Goal: Navigation & Orientation: Find specific page/section

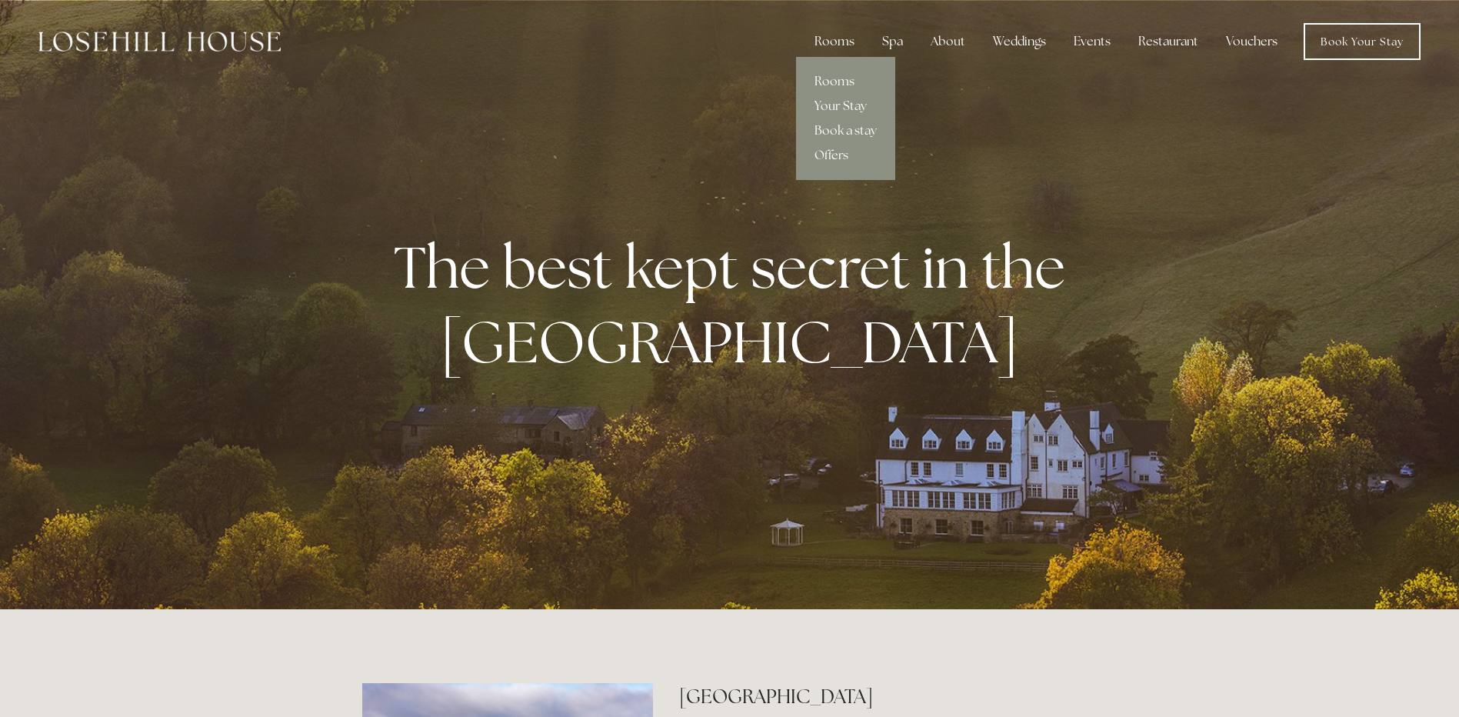
click at [834, 85] on link "Rooms" at bounding box center [845, 81] width 99 height 25
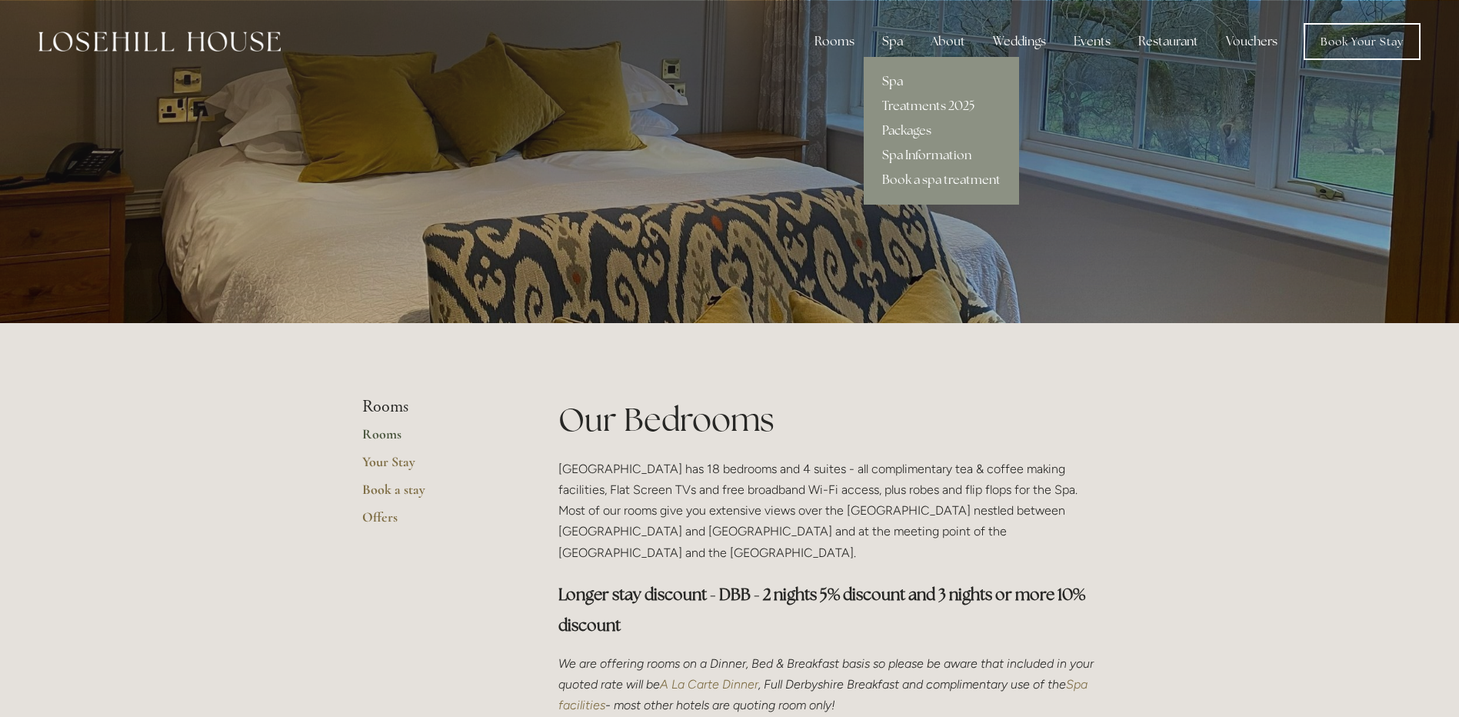
click at [897, 78] on link "Spa" at bounding box center [941, 81] width 155 height 25
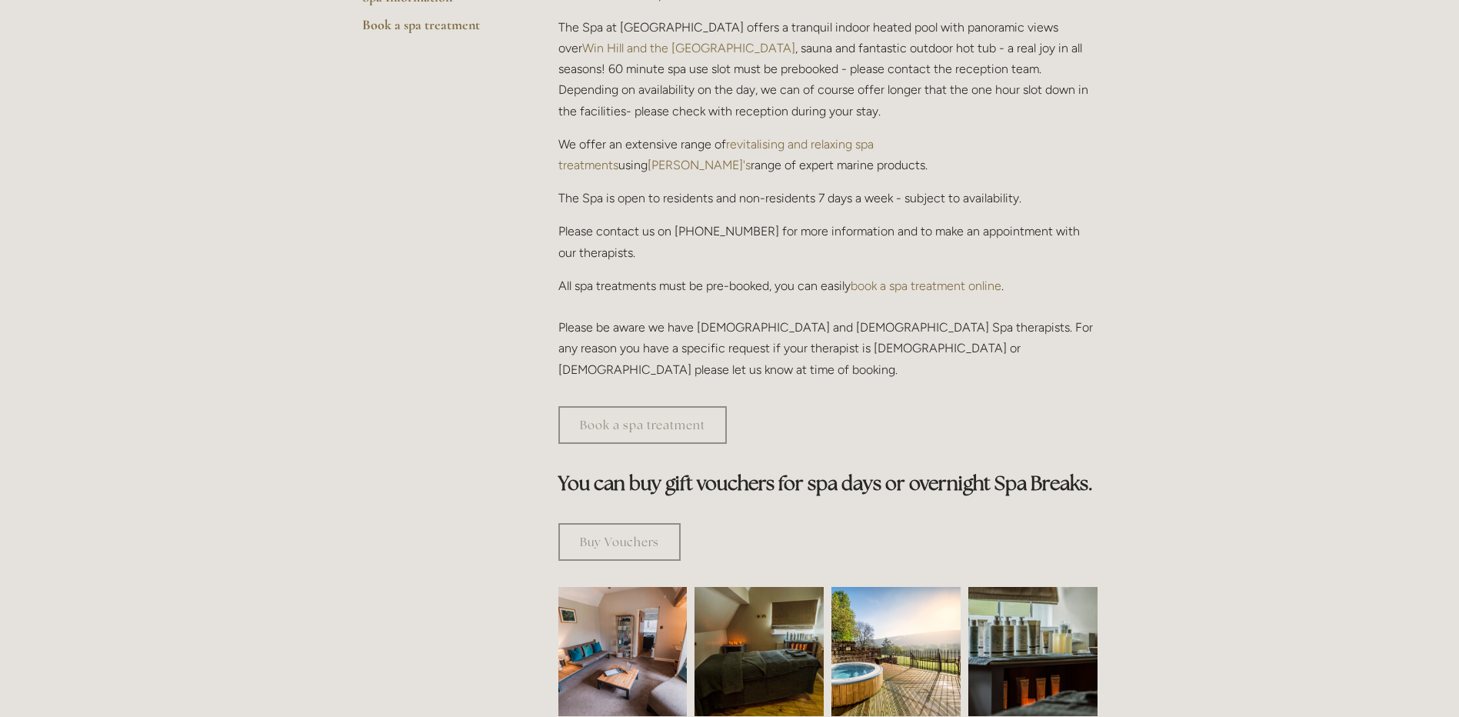
scroll to position [615, 0]
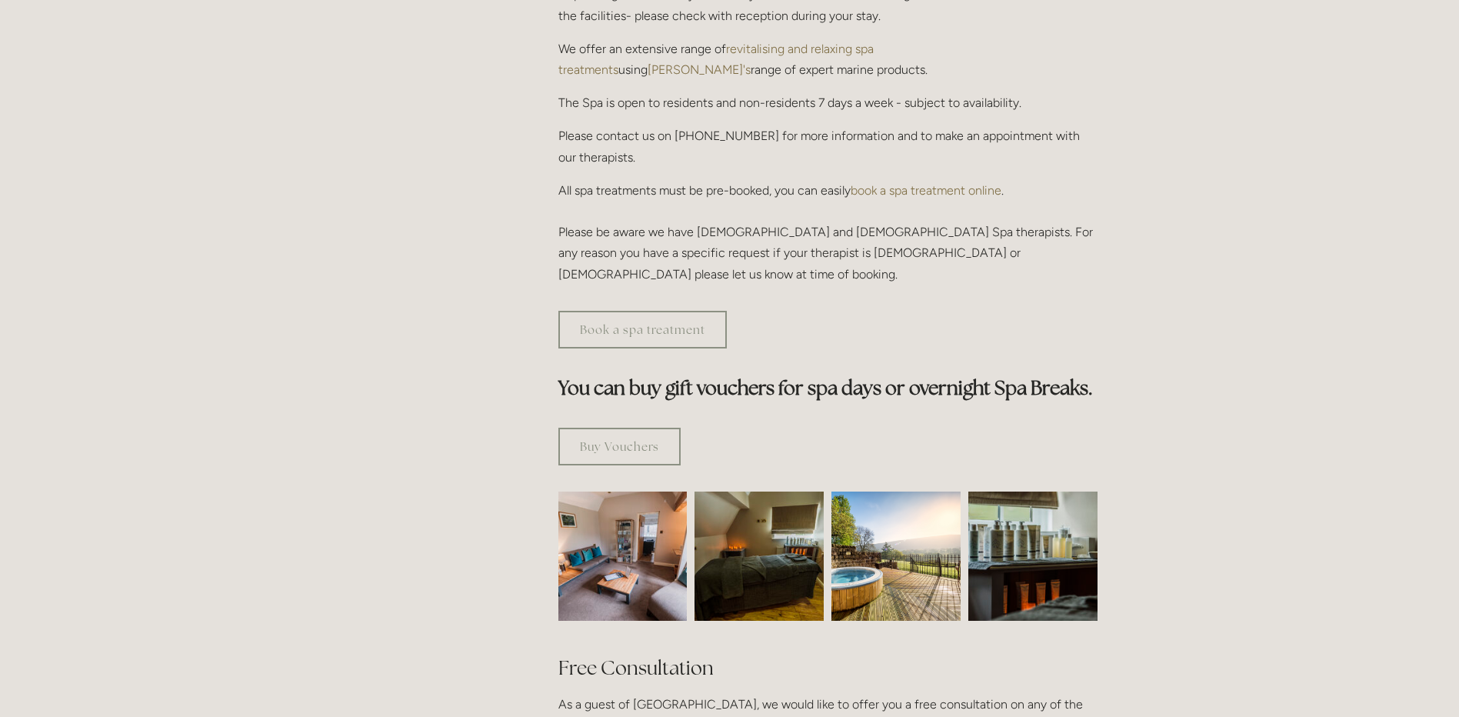
click at [872, 491] on img at bounding box center [895, 555] width 129 height 129
click at [880, 505] on img at bounding box center [895, 555] width 129 height 129
click at [762, 499] on img at bounding box center [759, 555] width 194 height 129
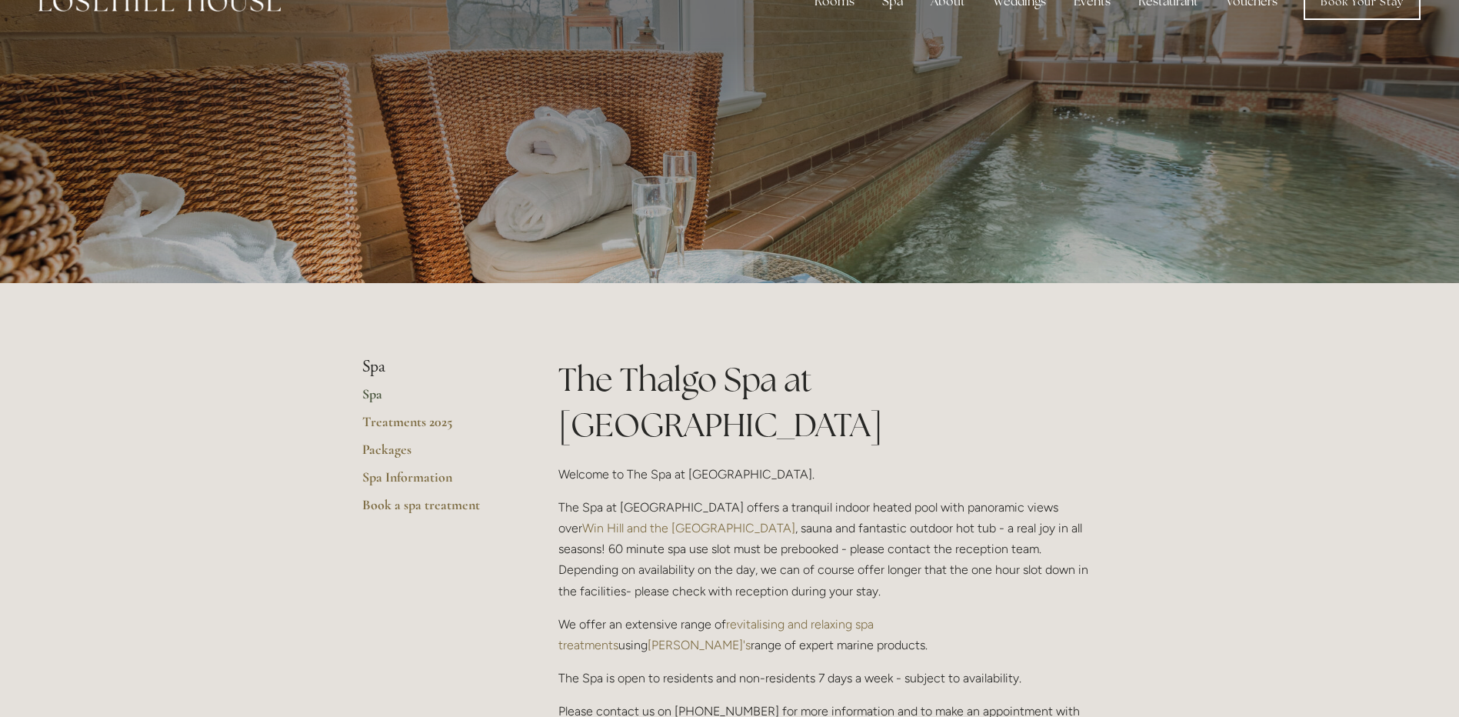
scroll to position [0, 0]
